Goal: Task Accomplishment & Management: Use online tool/utility

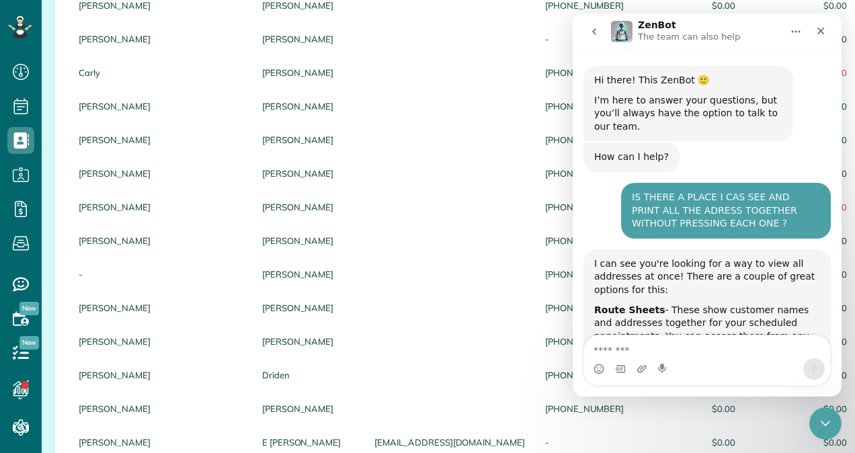
scroll to position [2, 0]
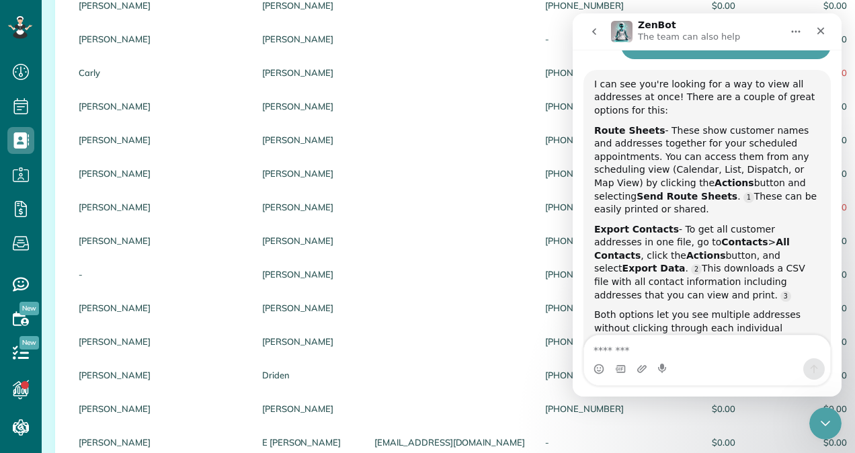
click at [834, 341] on div "Intercom messenger" at bounding box center [707, 360] width 269 height 51
click at [838, 343] on div "Intercom messenger" at bounding box center [707, 360] width 269 height 51
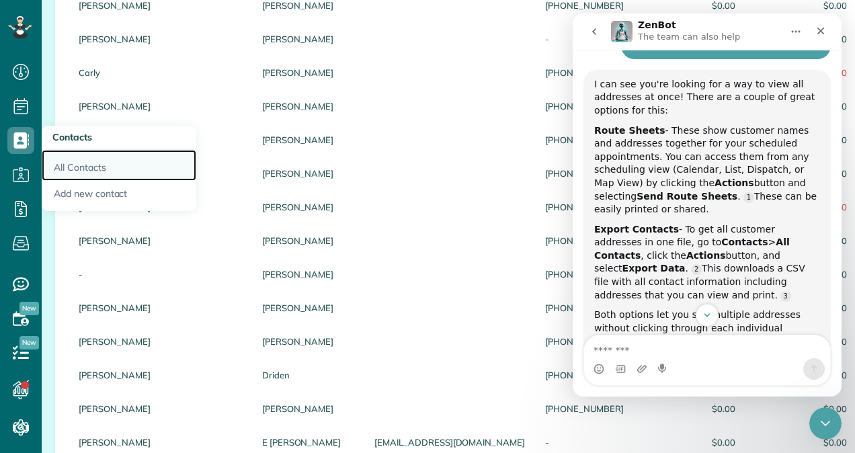
click at [75, 161] on link "All Contacts" at bounding box center [119, 165] width 155 height 31
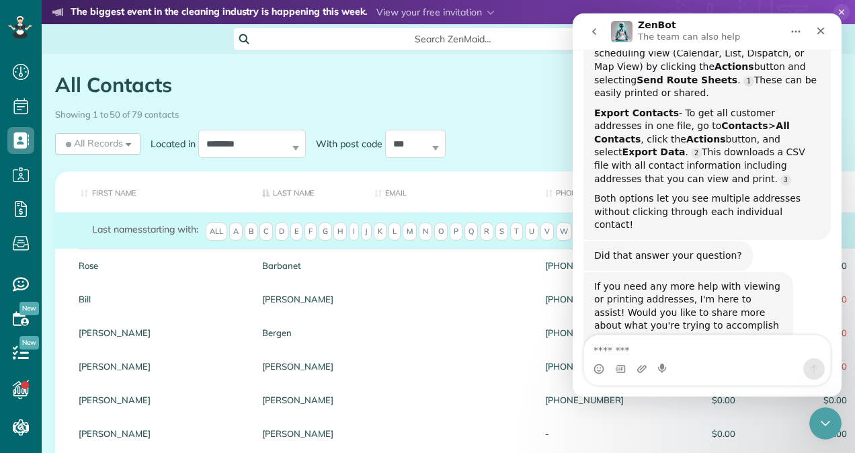
scroll to position [303, 0]
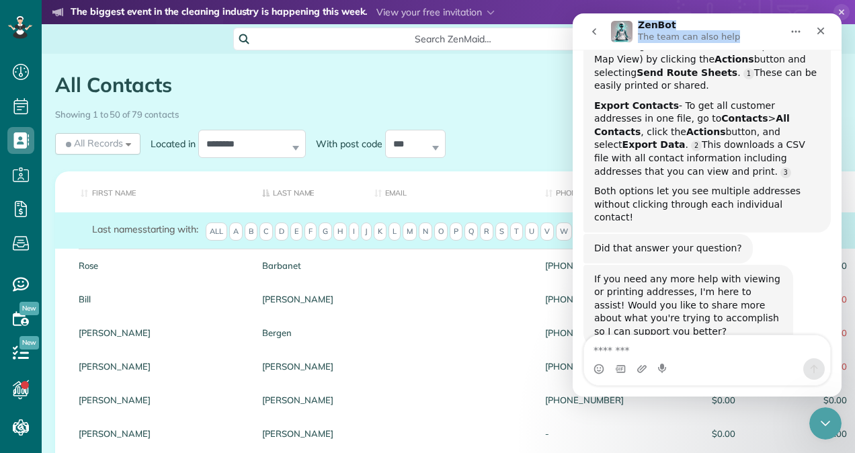
drag, startPoint x: 753, startPoint y: 24, endPoint x: 639, endPoint y: 21, distance: 113.6
click at [639, 21] on div "ZenBot The team can also help" at bounding box center [696, 32] width 171 height 24
drag, startPoint x: 639, startPoint y: 21, endPoint x: 798, endPoint y: 31, distance: 159.6
click at [798, 31] on icon "Home" at bounding box center [796, 32] width 9 height 2
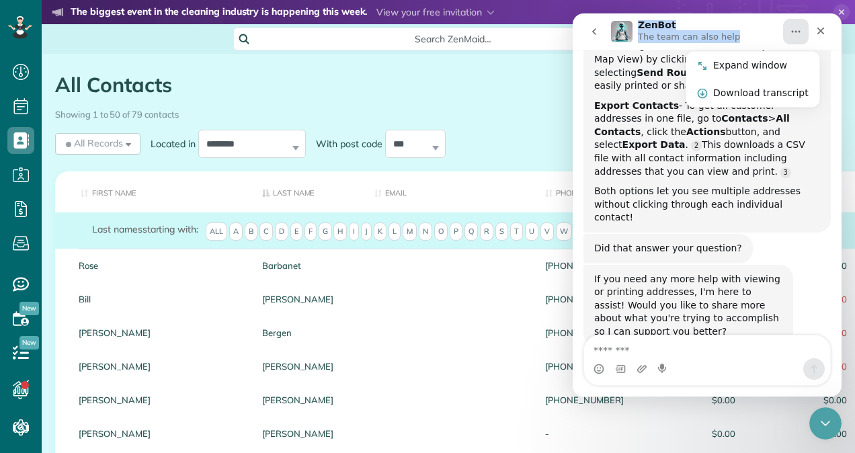
click at [764, 17] on nav "ZenBot The team can also help Expand window Download transcript" at bounding box center [707, 31] width 269 height 36
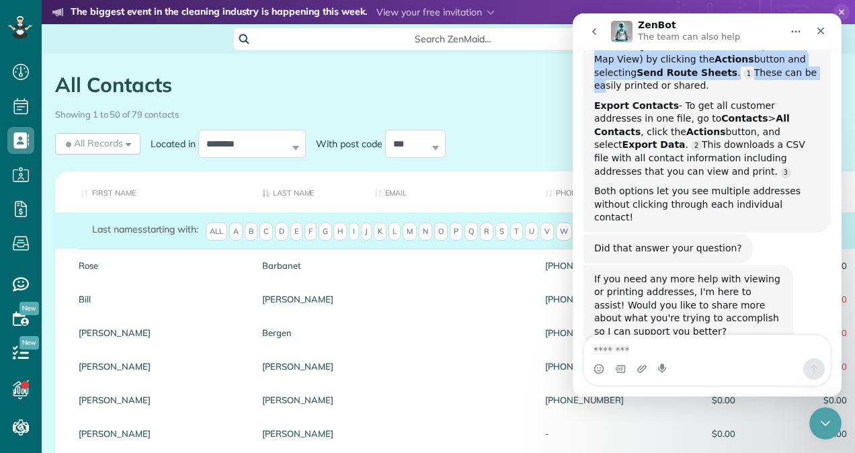
scroll to position [296, 0]
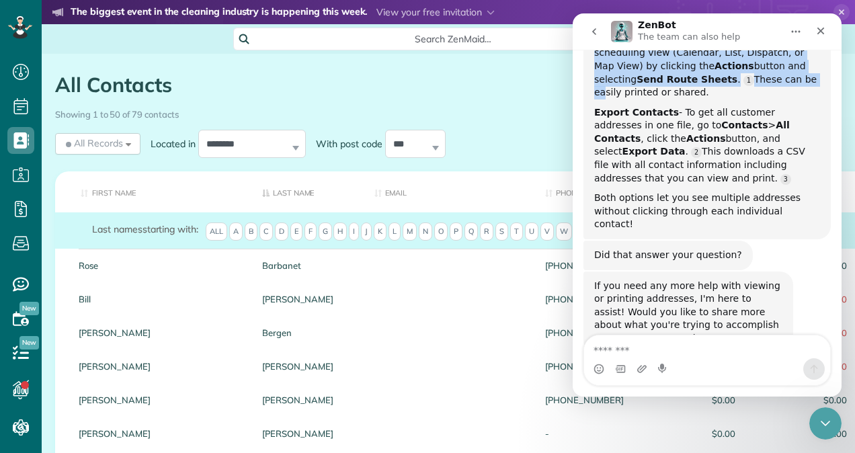
drag, startPoint x: 764, startPoint y: 17, endPoint x: 754, endPoint y: 65, distance: 48.1
click at [754, 65] on div "ZenBot The team can also help Hi there! This ZenBot 🙂 I’m here to answer your q…" at bounding box center [707, 204] width 269 height 383
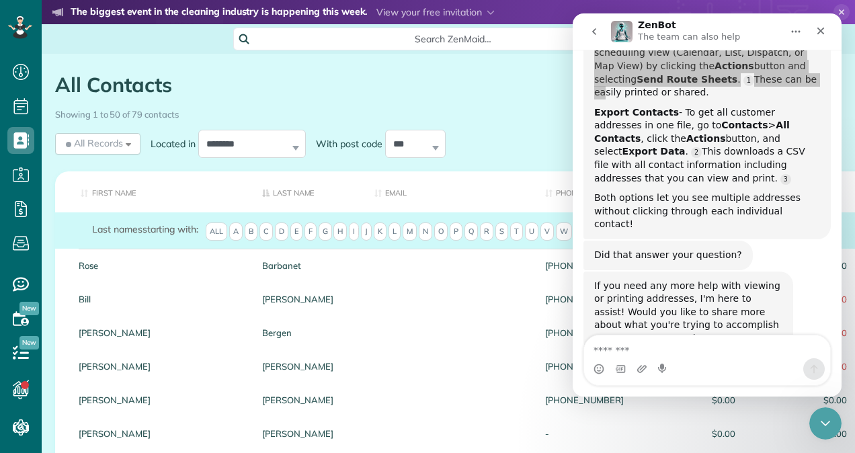
click at [508, 74] on h1 "All Contacts" at bounding box center [363, 85] width 616 height 22
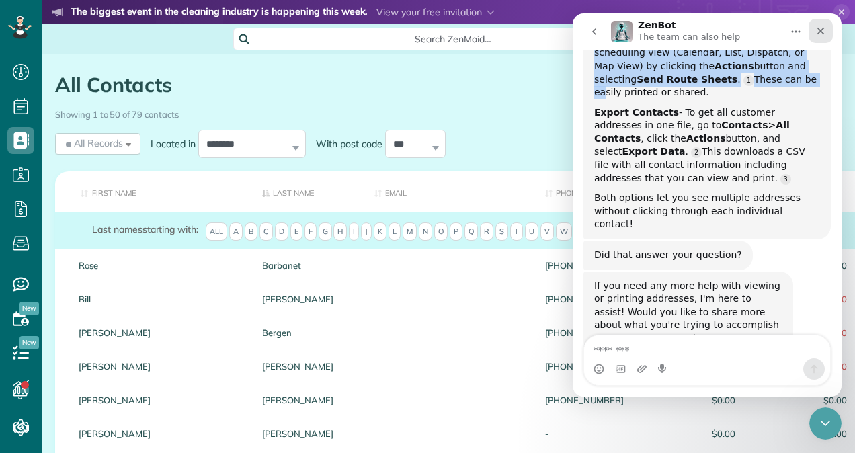
click at [820, 32] on icon "Close" at bounding box center [820, 31] width 7 height 7
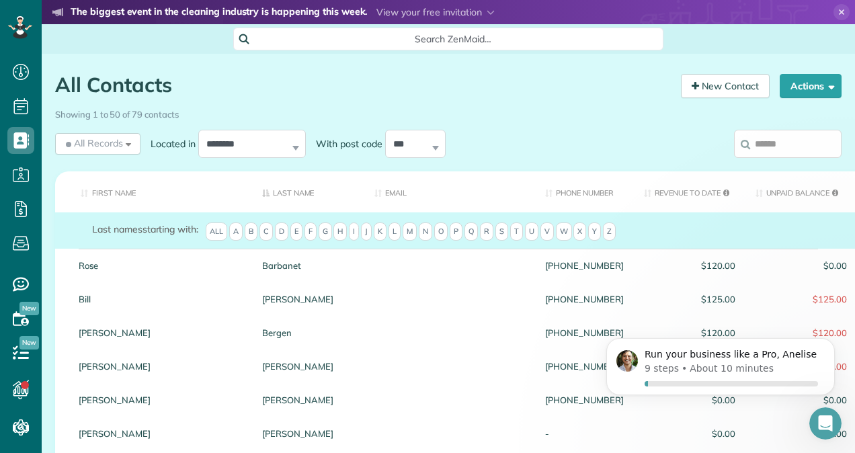
scroll to position [303, 0]
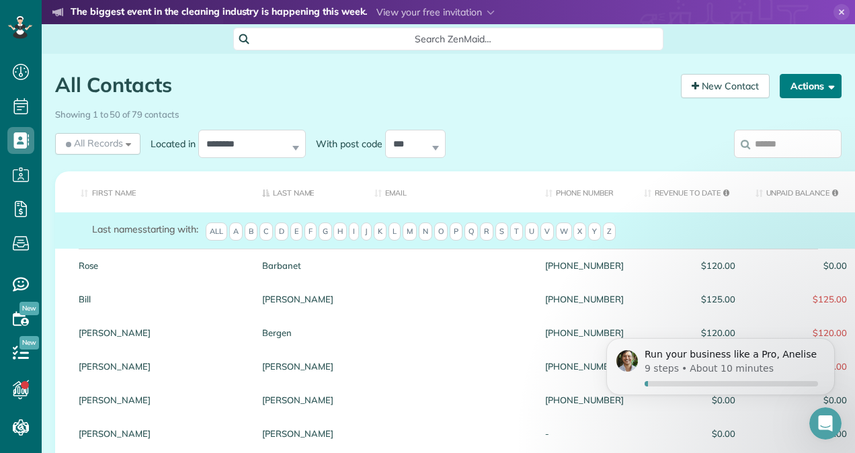
click at [824, 88] on span "button" at bounding box center [829, 86] width 10 height 10
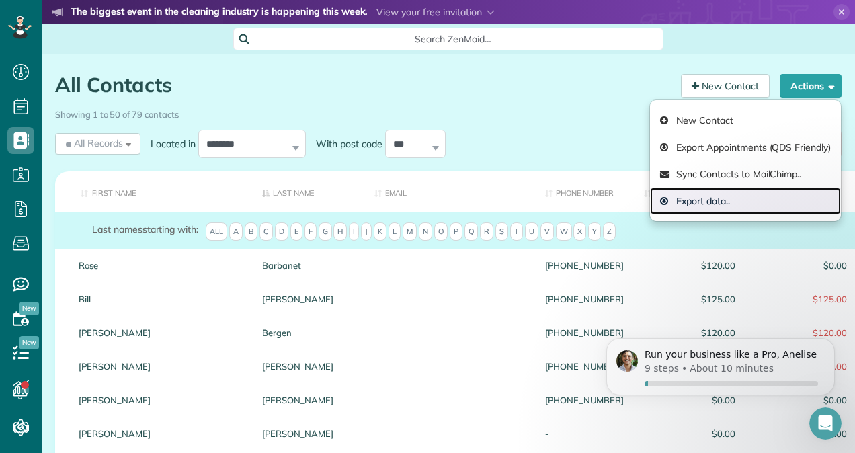
click at [710, 196] on link "Export data.." at bounding box center [745, 200] width 191 height 27
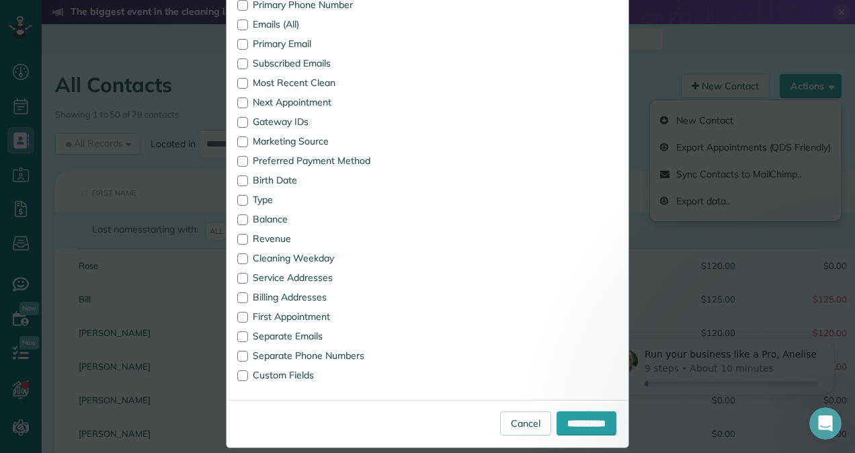
scroll to position [312, 0]
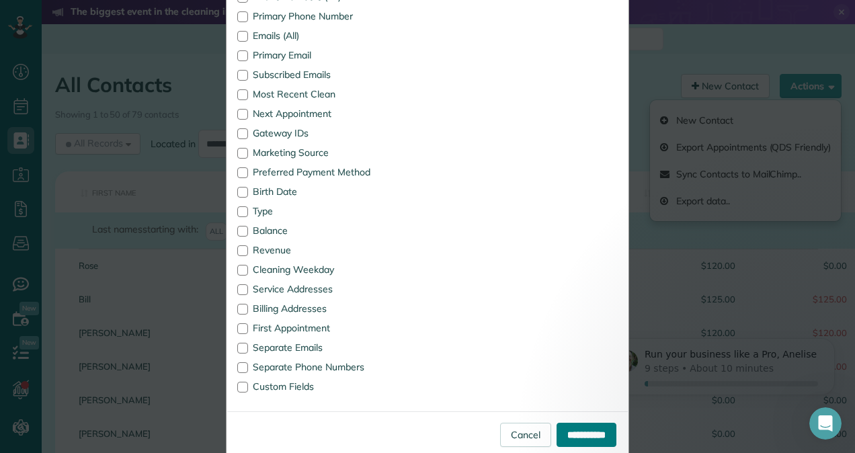
click at [574, 431] on input "**********" at bounding box center [586, 435] width 60 height 24
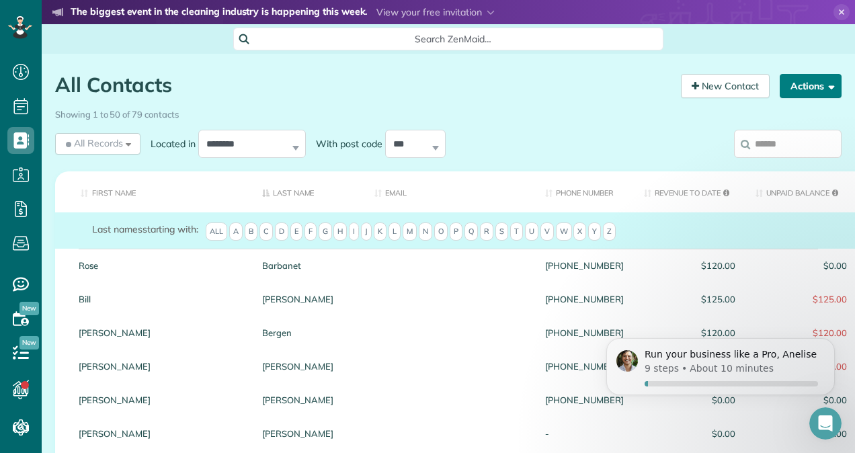
click at [829, 86] on button "Actions" at bounding box center [810, 86] width 62 height 24
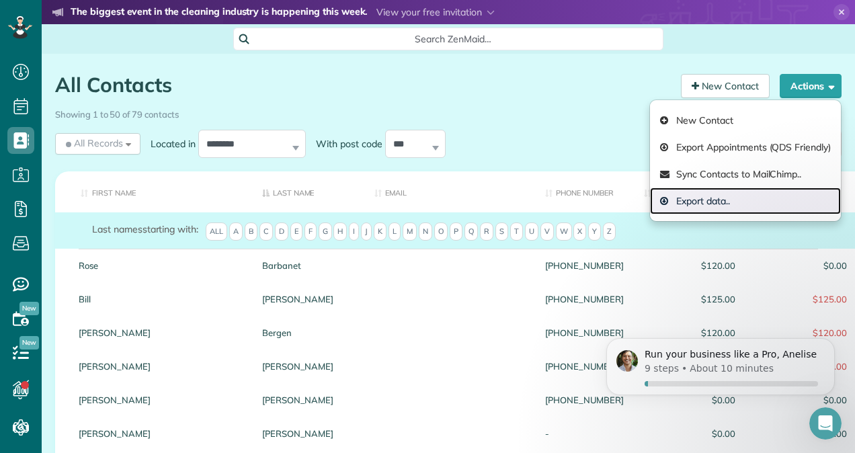
click at [682, 202] on link "Export data.." at bounding box center [745, 200] width 191 height 27
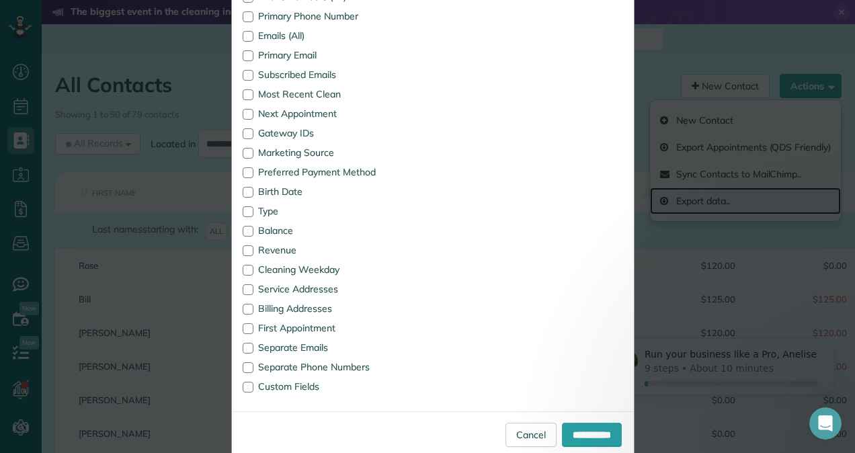
scroll to position [0, 0]
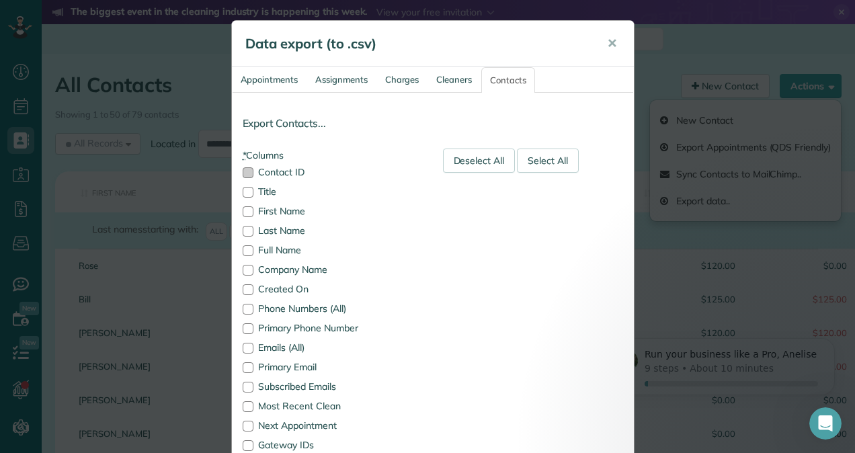
click at [243, 168] on div at bounding box center [248, 172] width 11 height 11
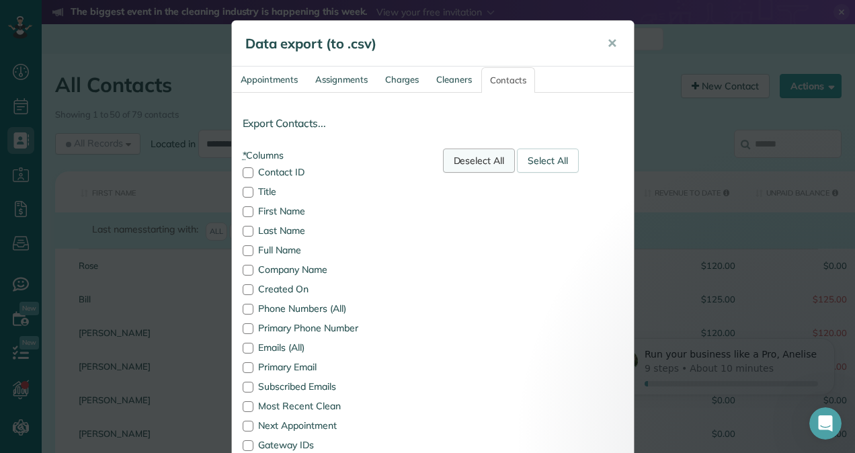
click at [470, 155] on div "Deselect All" at bounding box center [479, 161] width 73 height 24
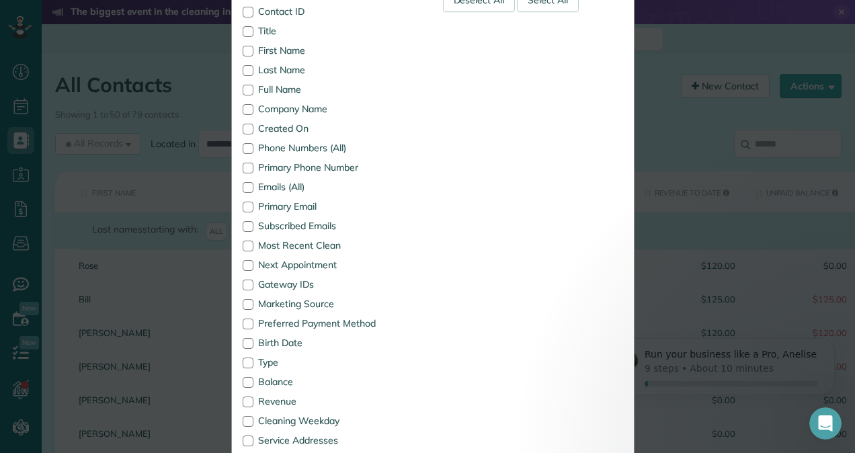
scroll to position [161, 0]
click at [244, 91] on div at bounding box center [248, 89] width 11 height 11
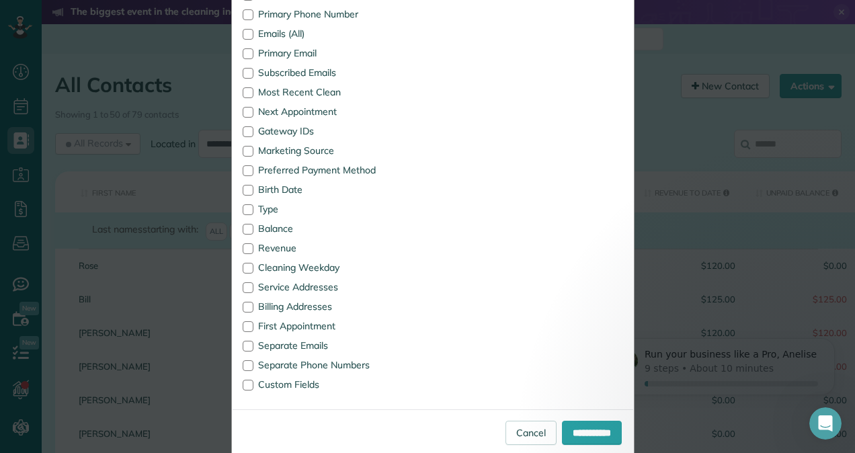
scroll to position [331, 0]
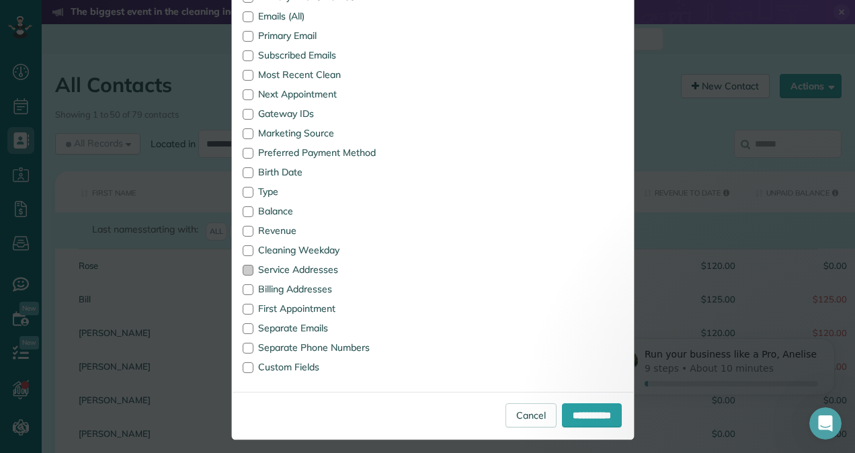
click at [243, 266] on div at bounding box center [248, 270] width 11 height 11
click at [562, 415] on input "**********" at bounding box center [592, 415] width 60 height 24
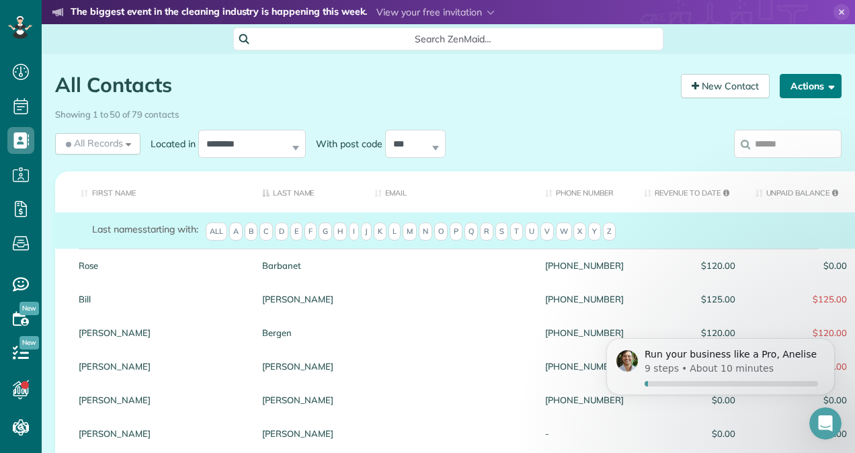
click at [824, 85] on span "button" at bounding box center [829, 86] width 10 height 10
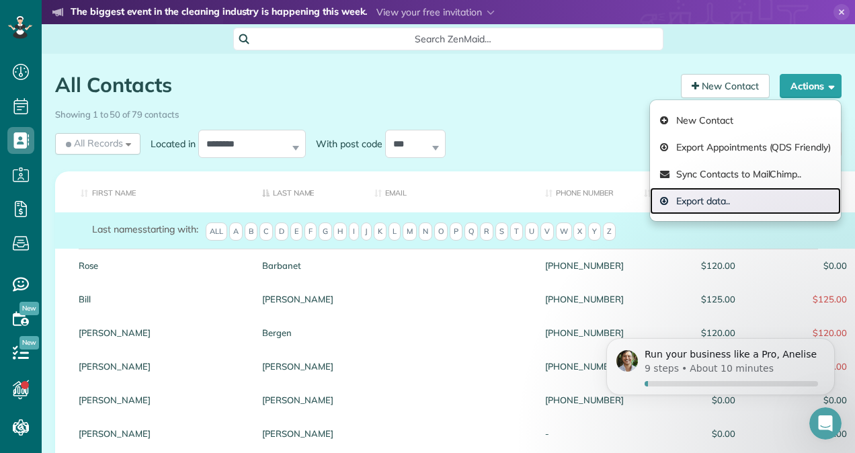
click at [712, 202] on link "Export data.." at bounding box center [745, 200] width 191 height 27
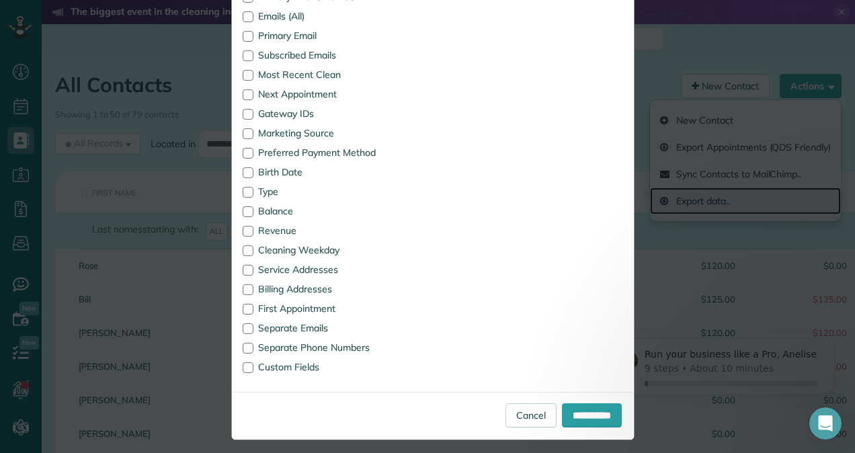
scroll to position [0, 0]
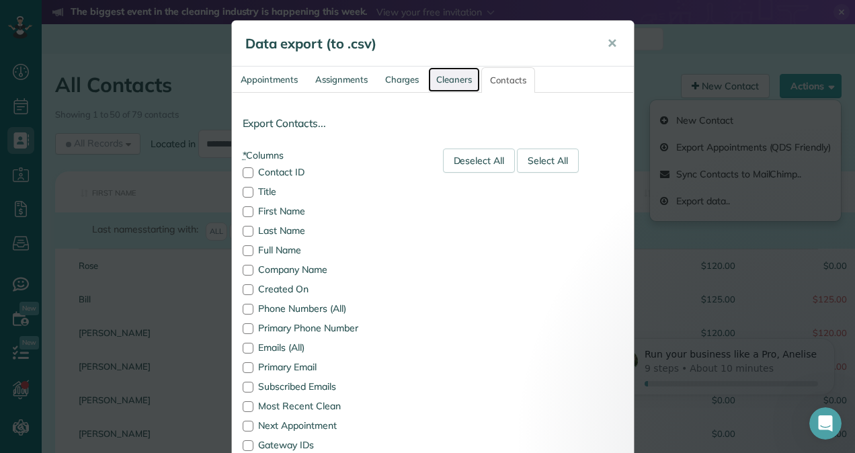
click at [447, 79] on link "Cleaners" at bounding box center [454, 79] width 52 height 25
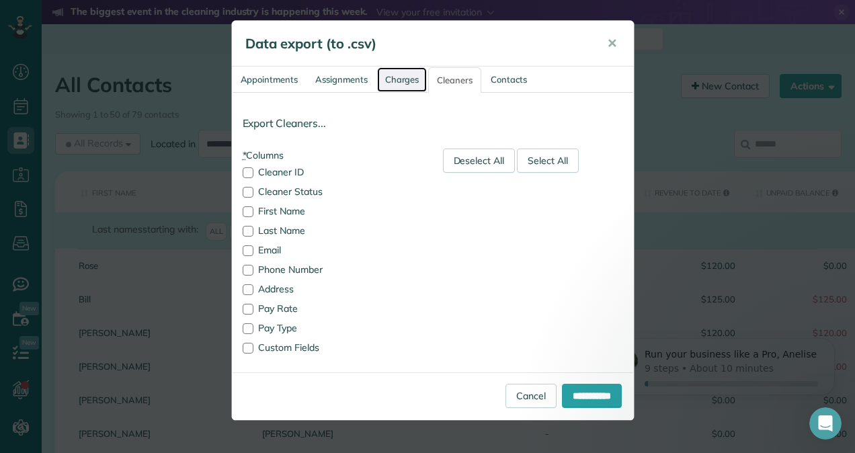
click at [412, 77] on link "Charges" at bounding box center [402, 79] width 50 height 25
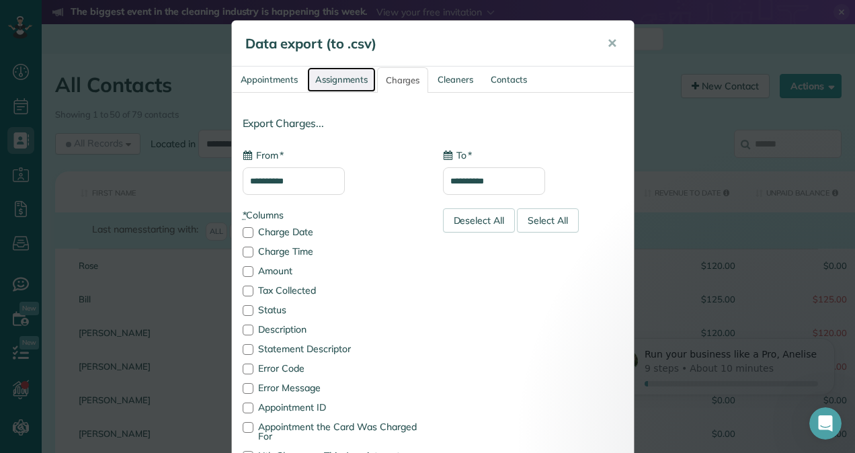
click at [353, 79] on link "Assignments" at bounding box center [341, 79] width 69 height 25
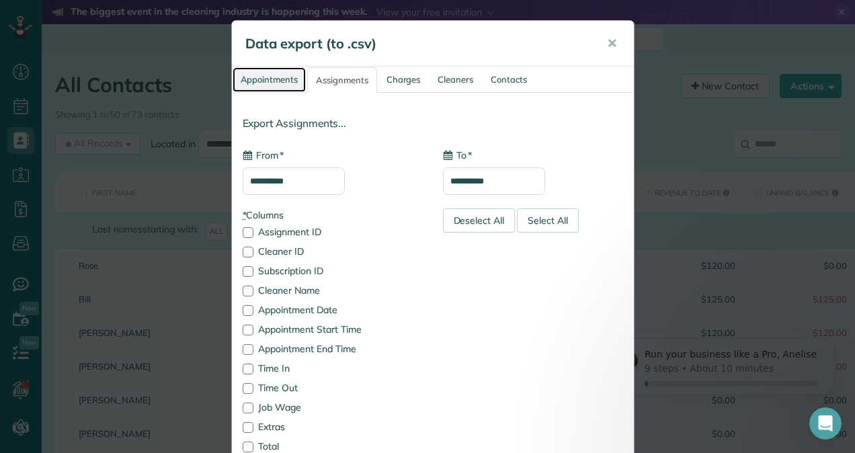
click at [270, 77] on link "Appointments" at bounding box center [269, 79] width 74 height 25
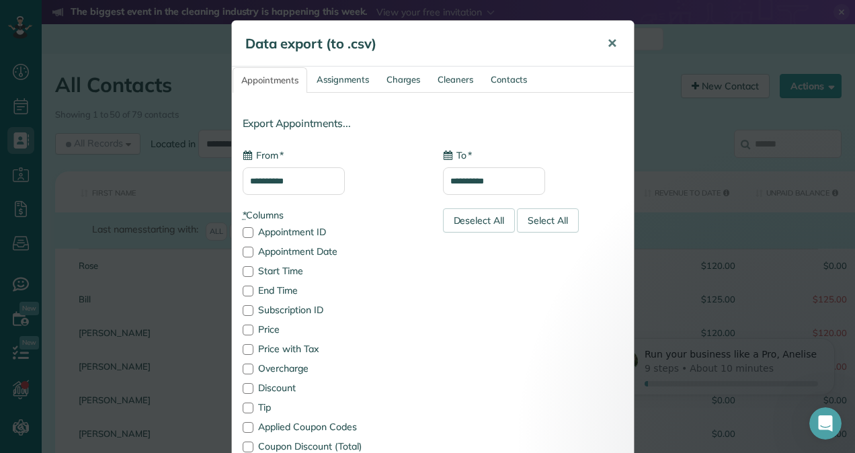
click at [607, 38] on span "✕" at bounding box center [612, 43] width 10 height 15
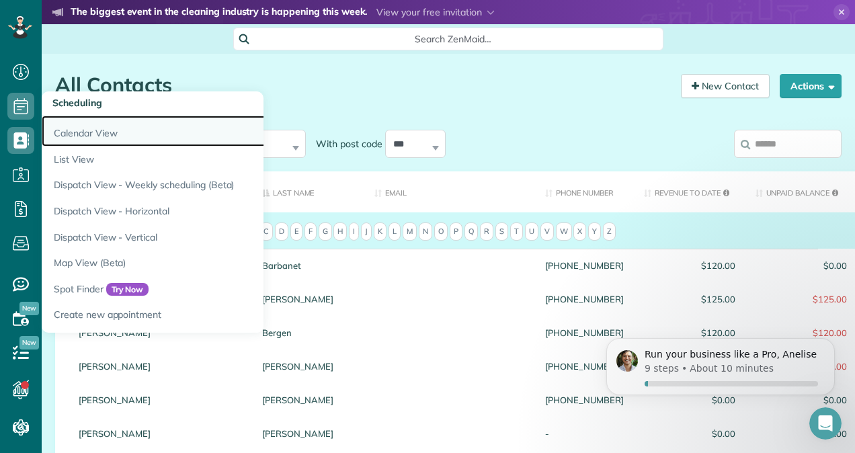
click at [70, 131] on link "Calendar View" at bounding box center [210, 131] width 336 height 31
click at [86, 131] on link "Calendar View" at bounding box center [210, 131] width 336 height 31
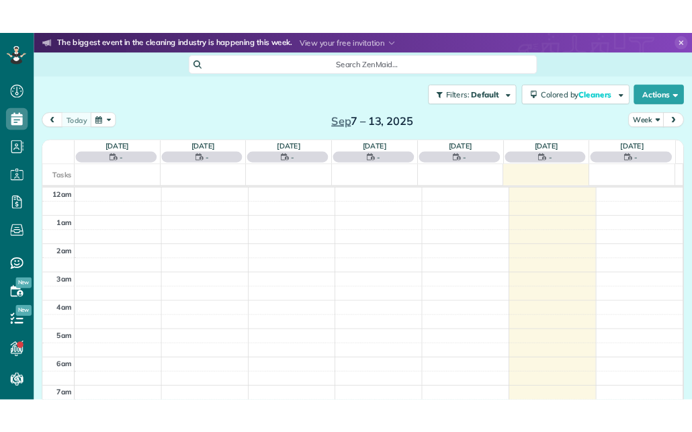
scroll to position [245, 0]
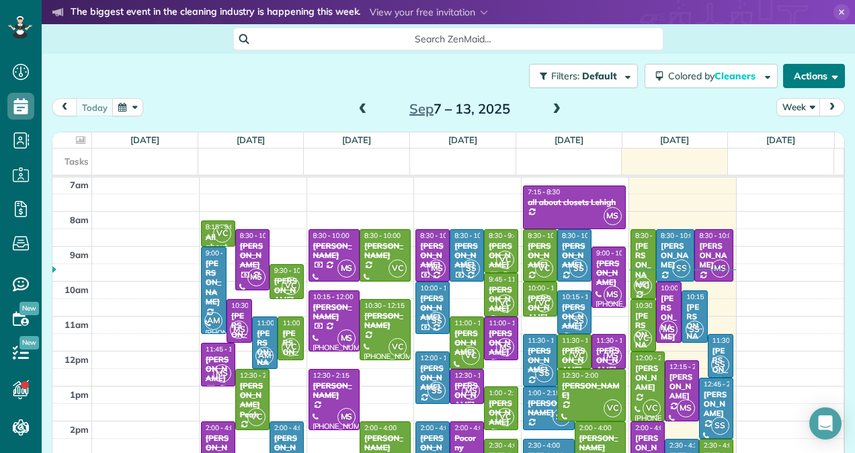
click at [827, 81] on span "button" at bounding box center [832, 76] width 10 height 10
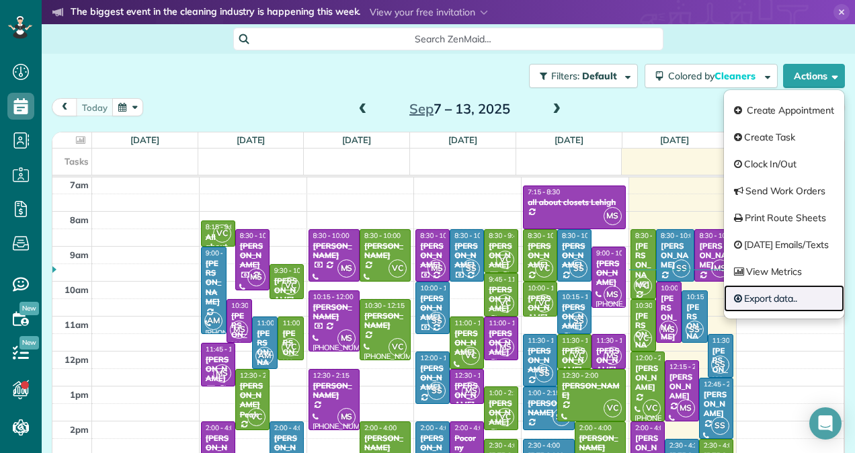
click at [764, 300] on link "Export data.." at bounding box center [784, 298] width 120 height 27
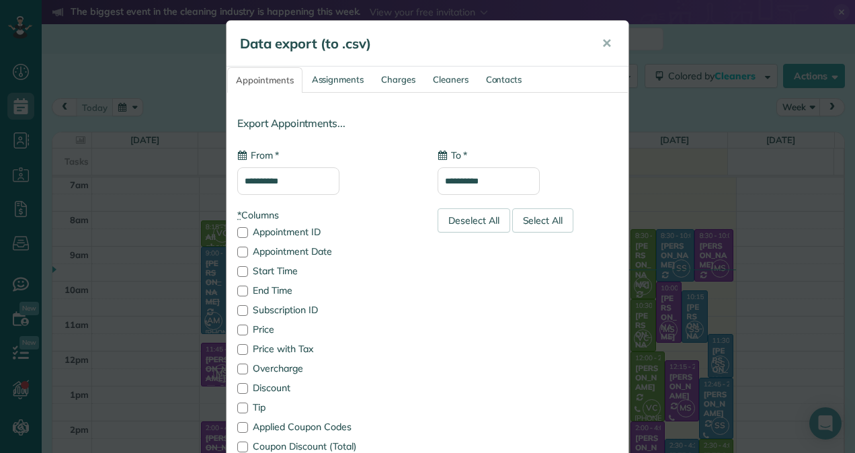
type input "**********"
click at [601, 39] on span "✕" at bounding box center [606, 43] width 10 height 15
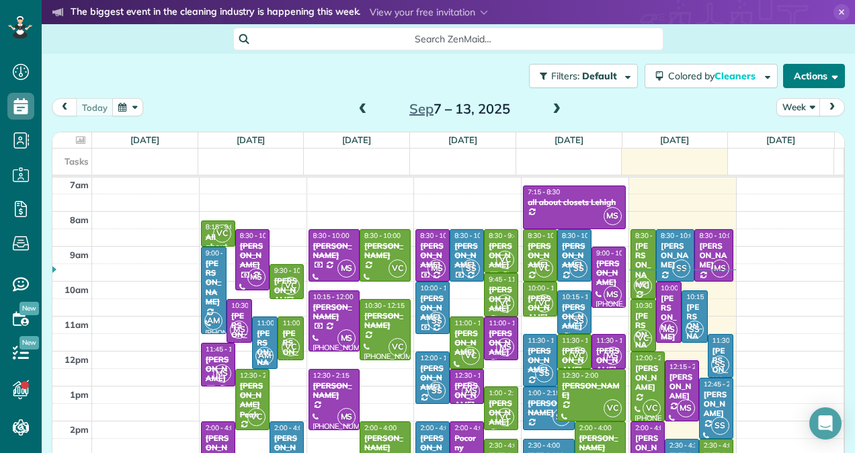
click at [824, 66] on button "Actions" at bounding box center [814, 76] width 62 height 24
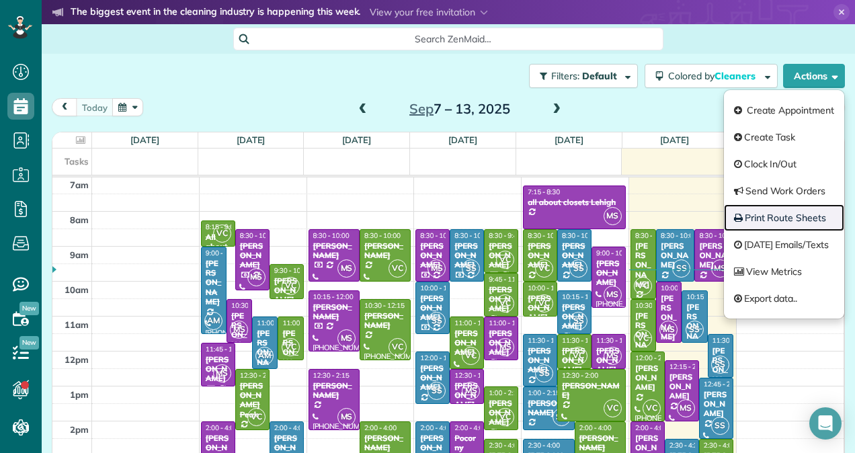
click at [768, 211] on link "Print Route Sheets" at bounding box center [784, 217] width 120 height 27
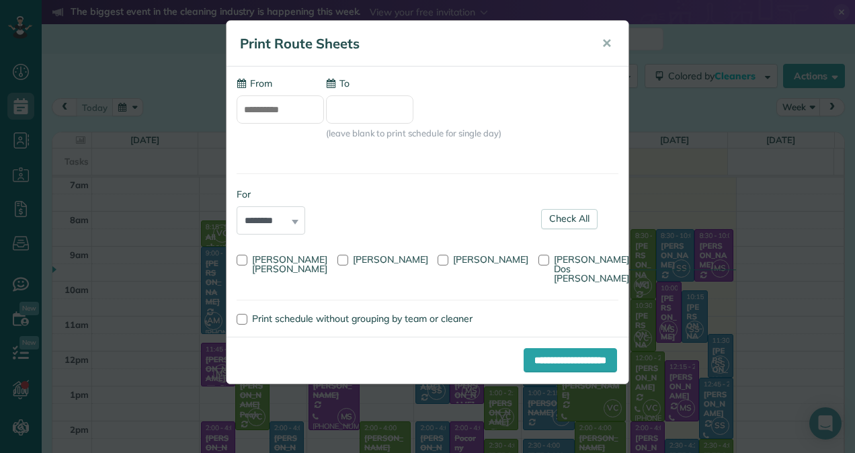
type input "**********"
click at [384, 118] on input "To" at bounding box center [369, 109] width 87 height 28
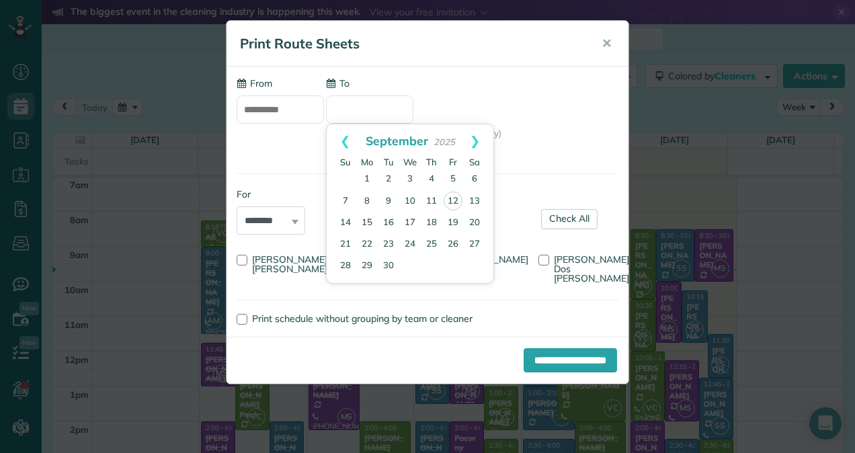
click at [450, 115] on div "To (leave blank to print schedule for single day)" at bounding box center [413, 112] width 175 height 70
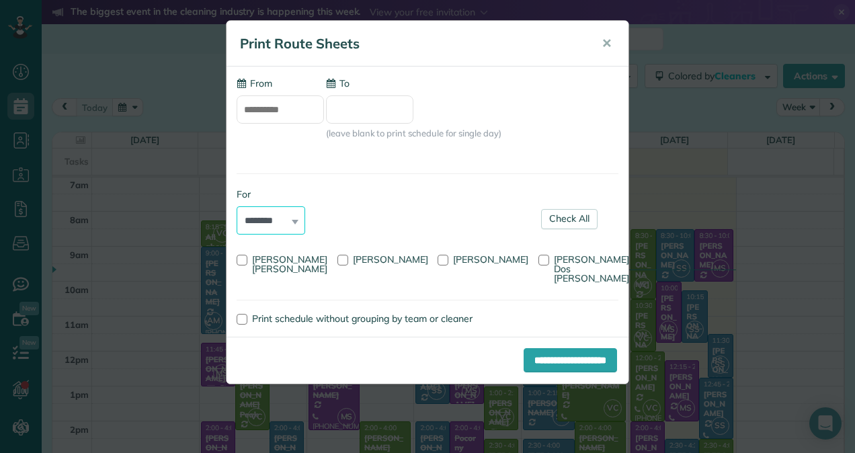
click at [295, 226] on select "******** *****" at bounding box center [271, 220] width 69 height 28
click at [554, 367] on input "**********" at bounding box center [569, 360] width 93 height 24
click at [246, 319] on div at bounding box center [242, 319] width 11 height 11
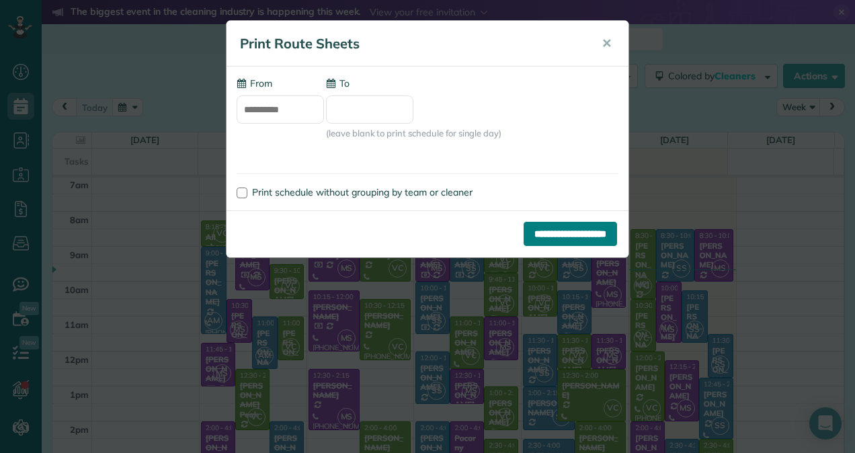
click at [540, 236] on input "**********" at bounding box center [569, 234] width 93 height 24
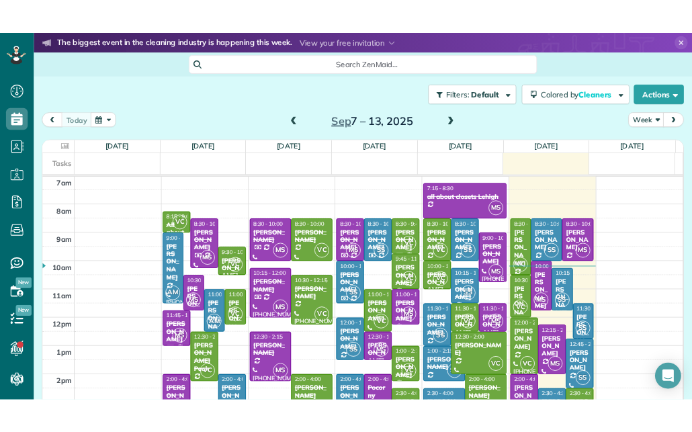
scroll to position [432, 42]
